Goal: Contribute content

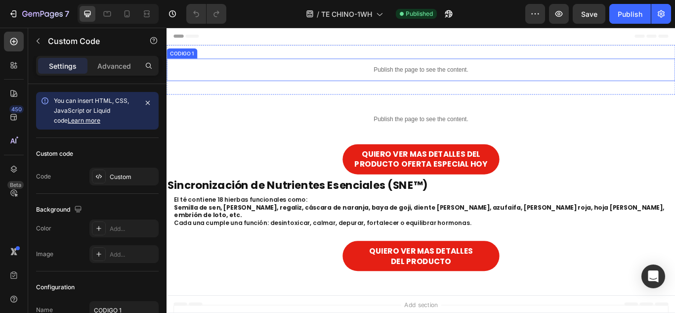
click at [395, 78] on p "Publish the page to see the content." at bounding box center [463, 77] width 593 height 10
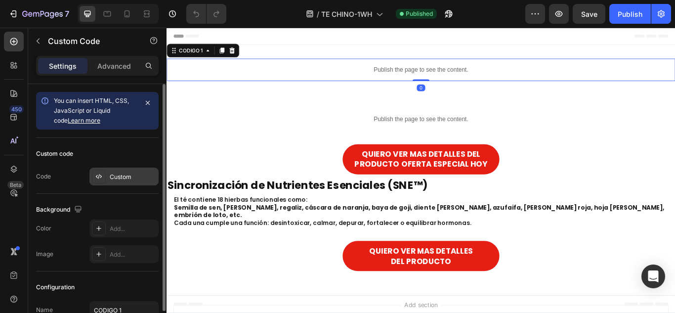
click at [120, 185] on div "Custom" at bounding box center [123, 177] width 69 height 18
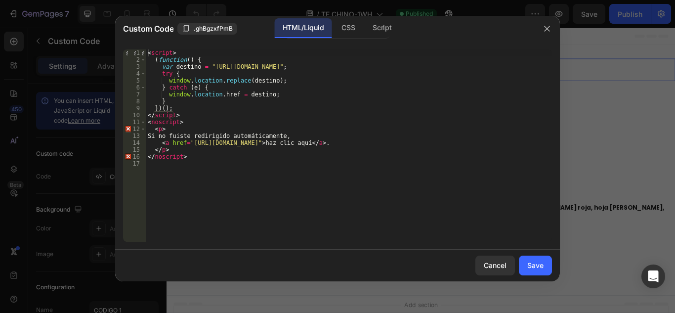
click at [230, 153] on div "< script > ( function ( ) { var destino = "[URL][DOMAIN_NAME]" ; try { window .…" at bounding box center [349, 152] width 406 height 206
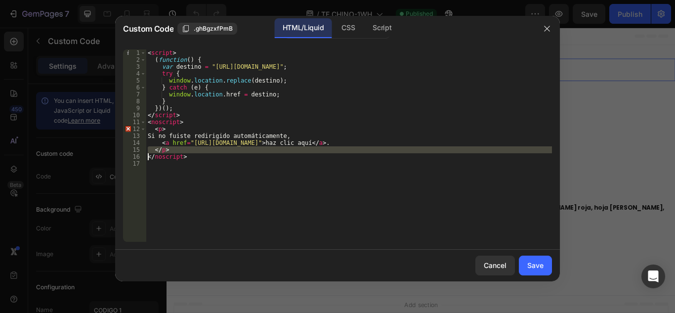
click at [230, 153] on div "< script > ( function ( ) { var destino = "[URL][DOMAIN_NAME]" ; try { window .…" at bounding box center [349, 152] width 406 height 206
click at [231, 154] on div "< script > ( function ( ) { var destino = "[URL][DOMAIN_NAME]" ; try { window .…" at bounding box center [349, 152] width 406 height 206
type textarea "</noscript>"
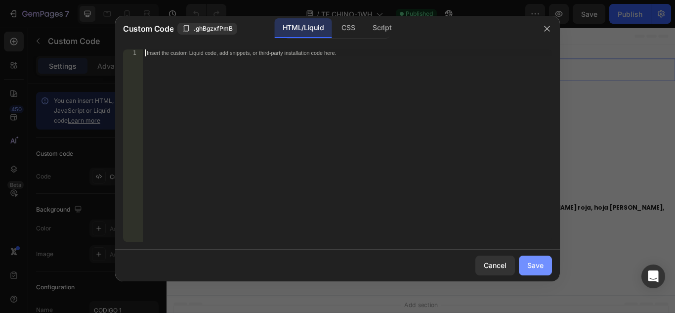
click at [546, 273] on button "Save" at bounding box center [535, 266] width 33 height 20
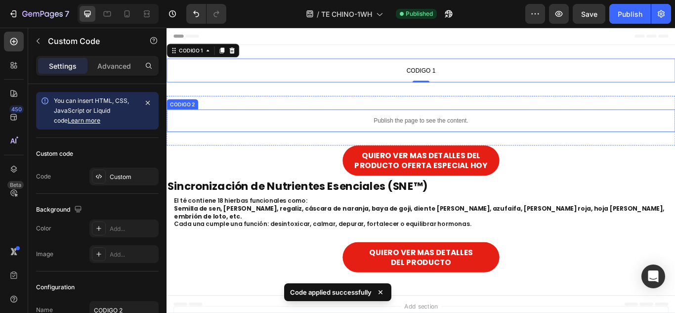
click at [374, 139] on p "Publish the page to see the content." at bounding box center [463, 136] width 593 height 10
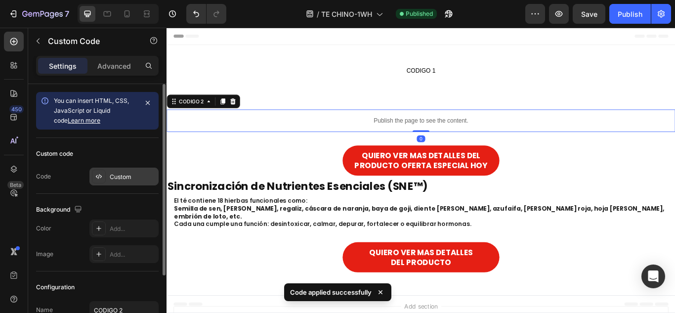
click at [104, 177] on div at bounding box center [99, 177] width 14 height 14
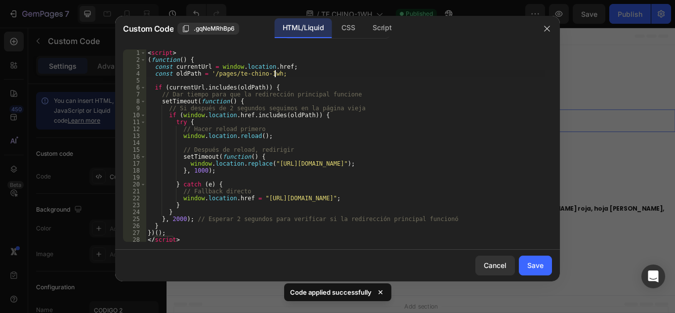
click at [299, 74] on div "< script > ( function ( ) { const currentUrl = window . location . href ; const…" at bounding box center [345, 152] width 399 height 206
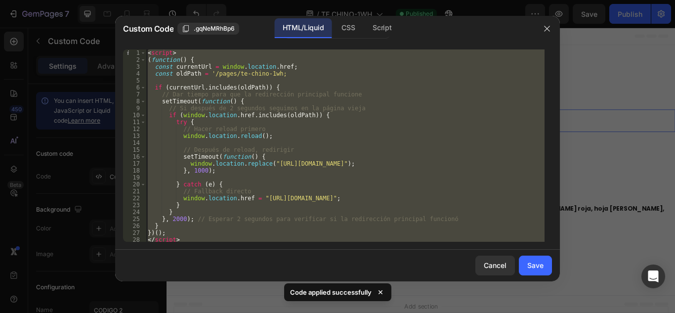
click at [299, 74] on div "< script > ( function ( ) { const currentUrl = window . location . href ; const…" at bounding box center [345, 152] width 399 height 206
type textarea "</script>"
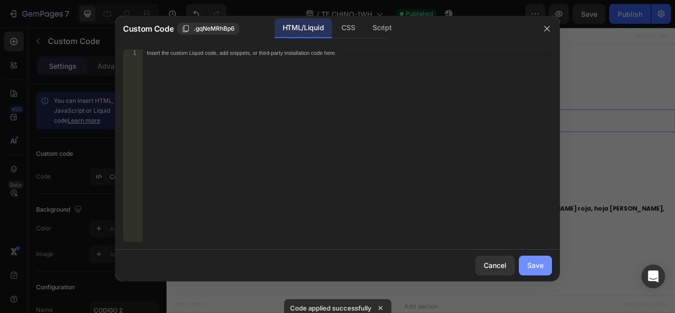
click at [527, 265] on button "Save" at bounding box center [535, 266] width 33 height 20
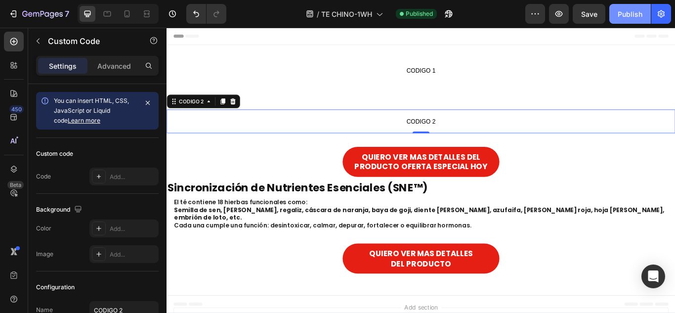
click at [633, 19] on button "Publish" at bounding box center [631, 14] width 42 height 20
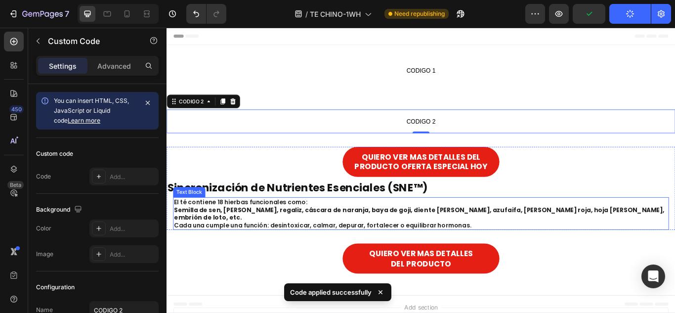
click at [334, 238] on strong "Semilla de sen, [PERSON_NAME], regaliz, cáscara de naranja, baya de goji, dient…" at bounding box center [461, 244] width 572 height 19
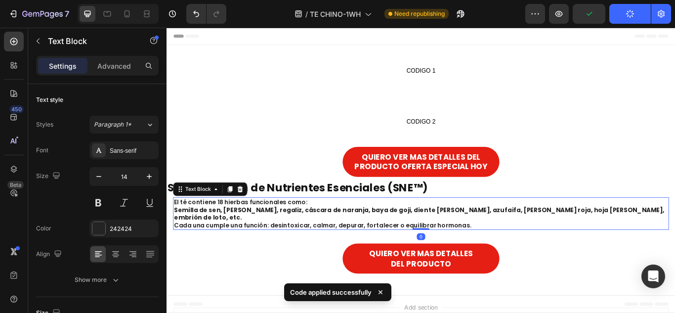
click at [336, 237] on strong "Semilla de sen, [PERSON_NAME], regaliz, cáscara de naranja, baya de goji, dient…" at bounding box center [461, 244] width 572 height 19
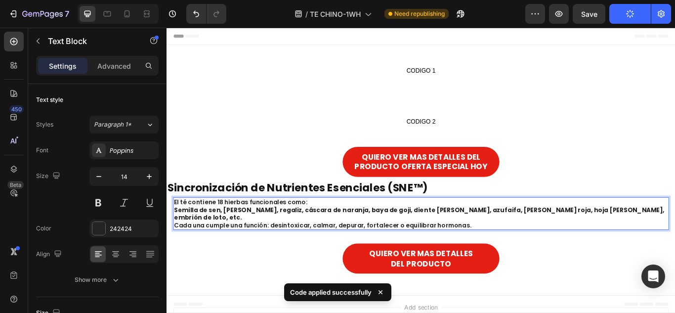
click at [319, 239] on strong "Semilla de sen, [PERSON_NAME], regaliz, cáscara de naranja, baya de goji, dient…" at bounding box center [461, 244] width 572 height 19
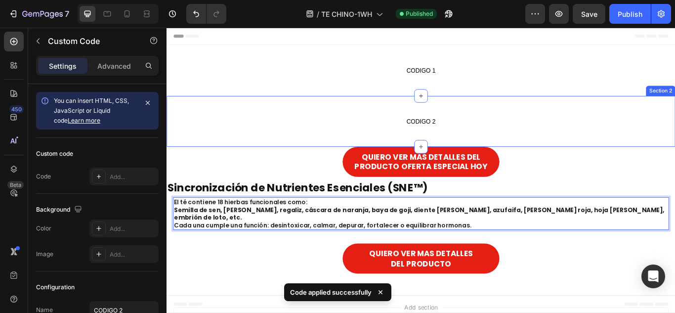
click at [340, 149] on p "CODIGO 2" at bounding box center [463, 137] width 593 height 28
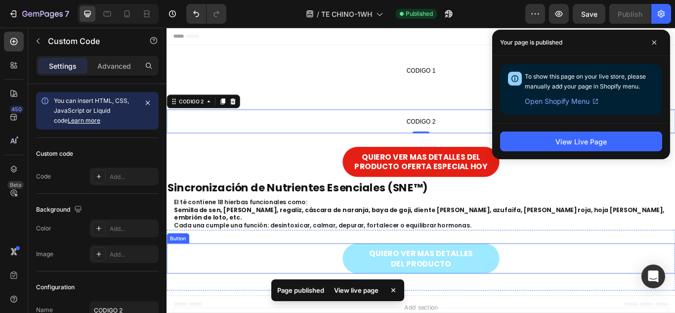
click at [384, 285] on link "QUIERO VER MAS DETALLES DEL PRODUCTO" at bounding box center [463, 296] width 183 height 35
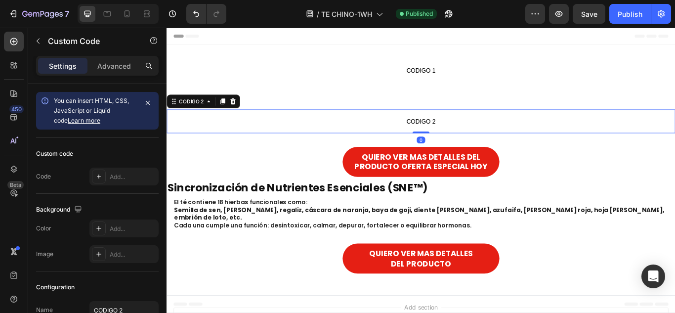
click at [296, 139] on span "CODIGO 2" at bounding box center [463, 137] width 593 height 12
click at [449, 19] on button "button" at bounding box center [449, 14] width 20 height 20
click at [444, 10] on icon "button" at bounding box center [449, 14] width 10 height 10
